Goal: Book appointment/travel/reservation

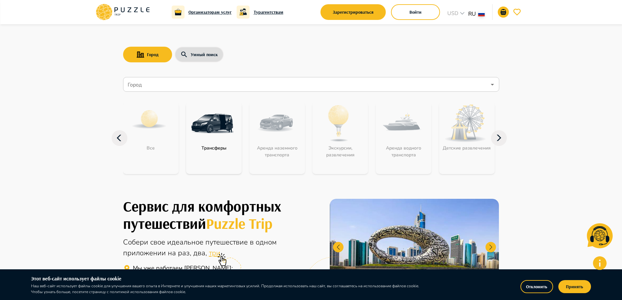
scroll to position [635, 0]
